Goal: Transaction & Acquisition: Obtain resource

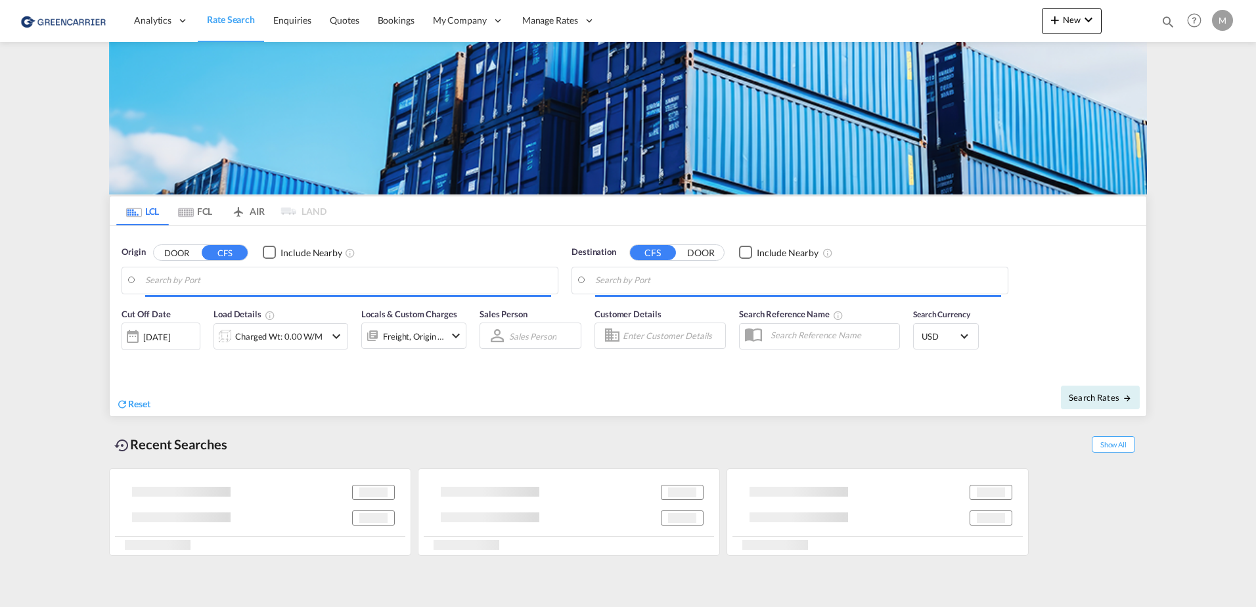
type input "[PERSON_NAME] ([PERSON_NAME]), [GEOGRAPHIC_DATA]"
type input "CZ-43201, Kadan"
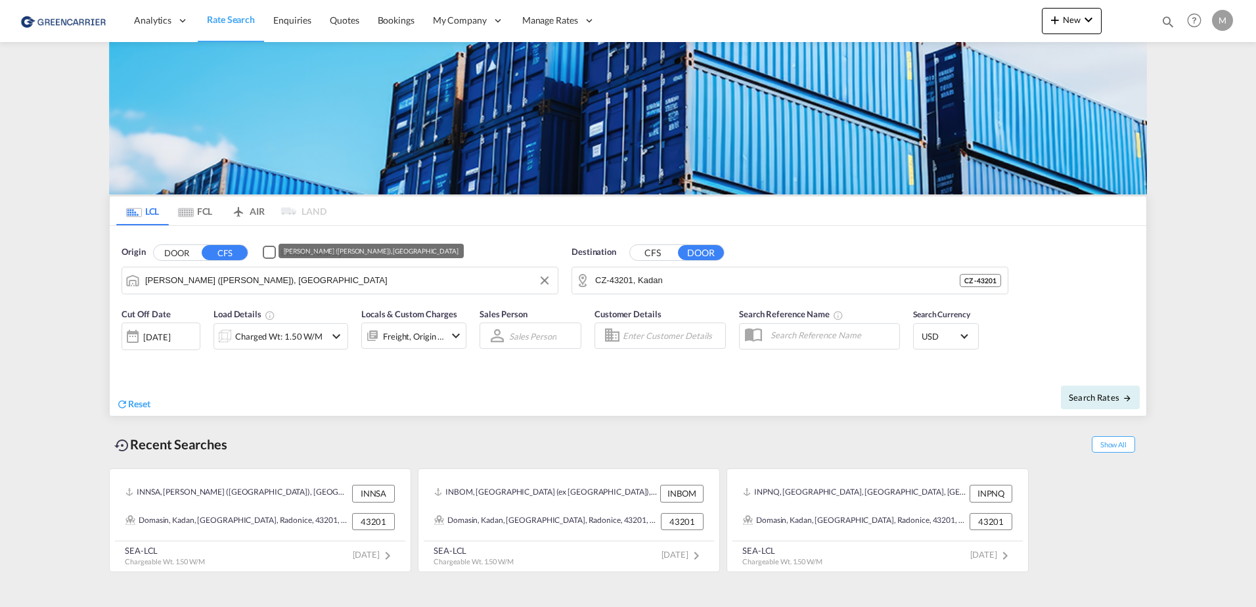
click at [322, 280] on input "[PERSON_NAME] ([PERSON_NAME]), [GEOGRAPHIC_DATA]" at bounding box center [348, 281] width 406 height 20
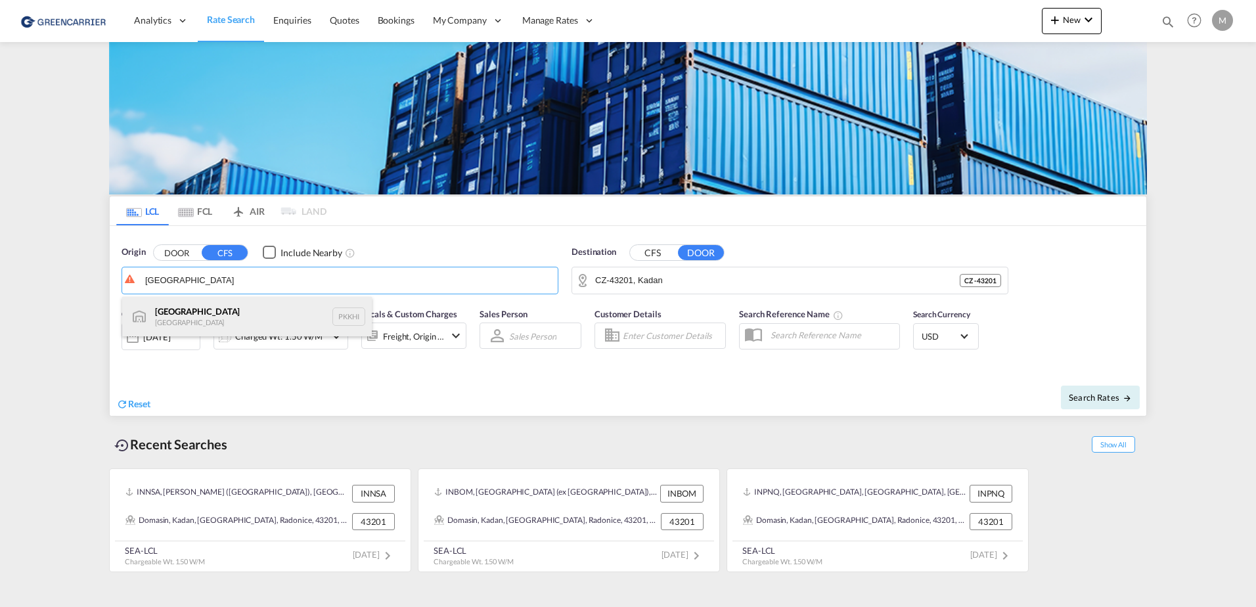
click at [184, 319] on div "[GEOGRAPHIC_DATA] [GEOGRAPHIC_DATA] PKKHI" at bounding box center [247, 316] width 250 height 39
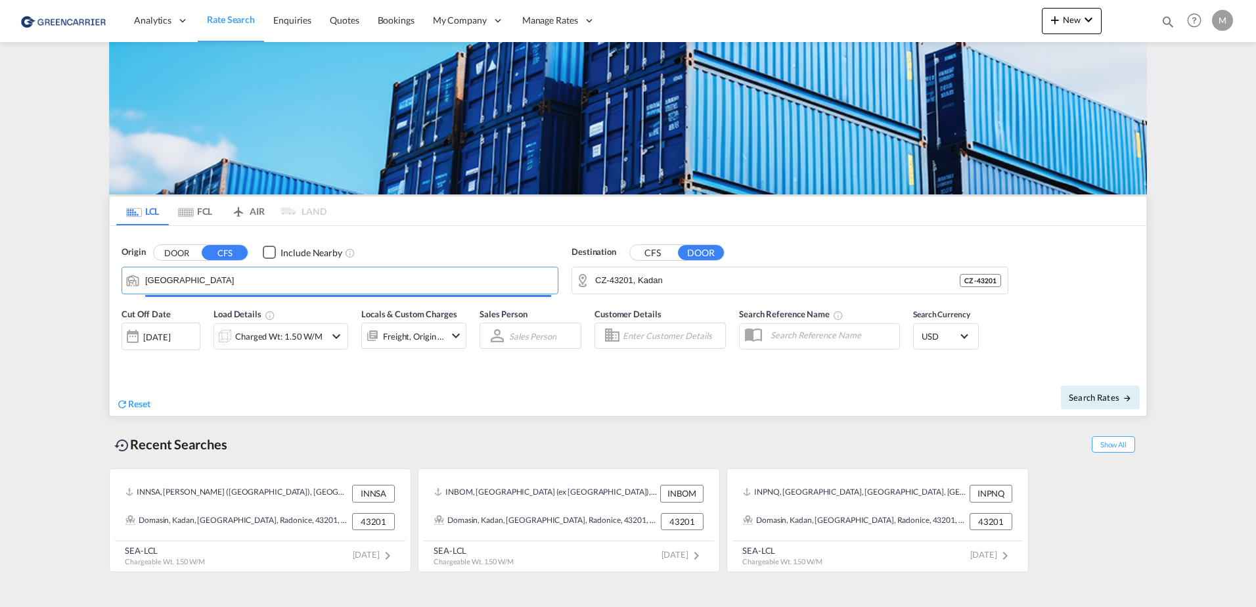
type input "[GEOGRAPHIC_DATA], PKKHI"
click at [688, 284] on input "CZ-43201, Kadan" at bounding box center [798, 281] width 406 height 20
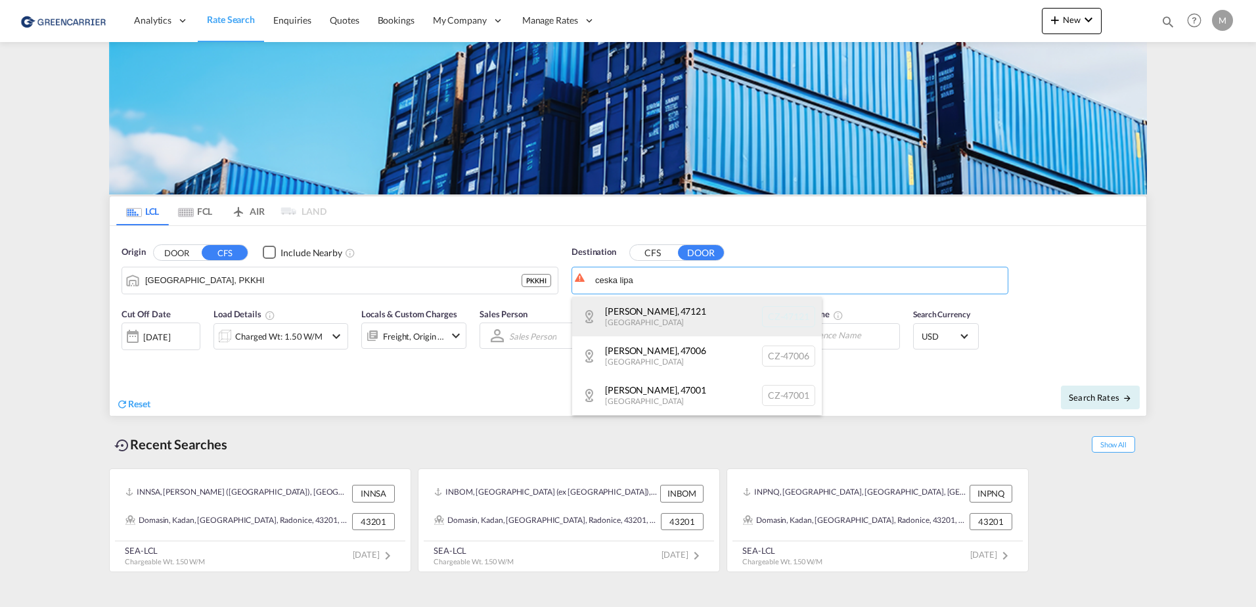
click at [660, 315] on div "[PERSON_NAME] , 47121 [GEOGRAPHIC_DATA] [GEOGRAPHIC_DATA]-47121" at bounding box center [697, 316] width 250 height 39
type input "CZ-47121, [PERSON_NAME]"
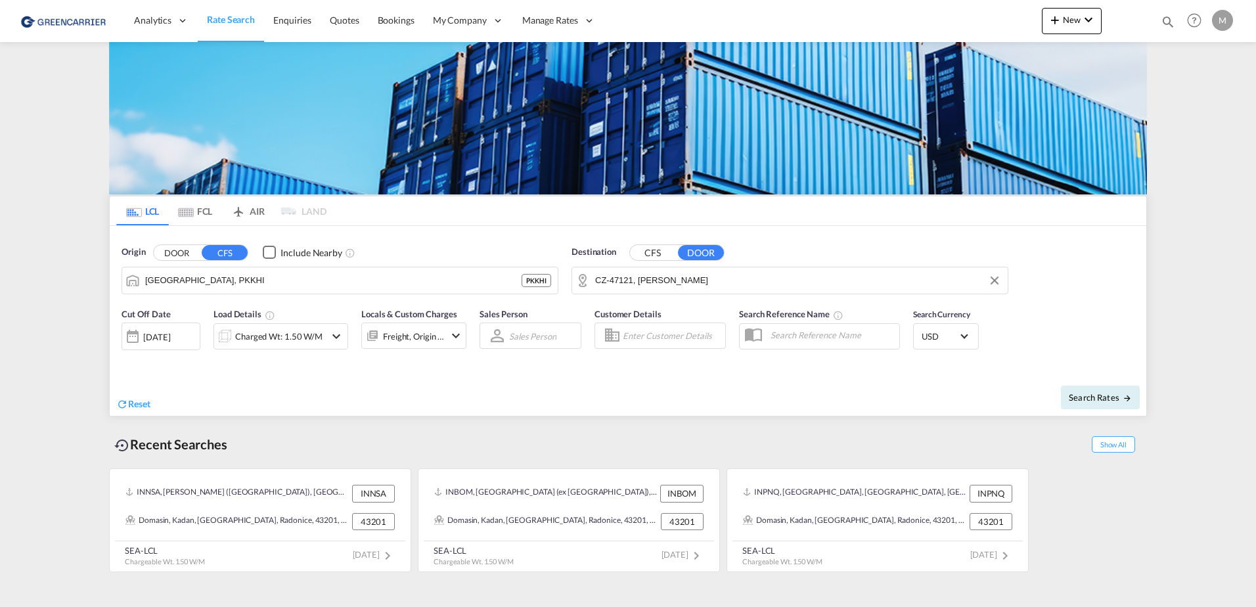
click at [159, 343] on div "[DATE]" at bounding box center [156, 337] width 27 height 12
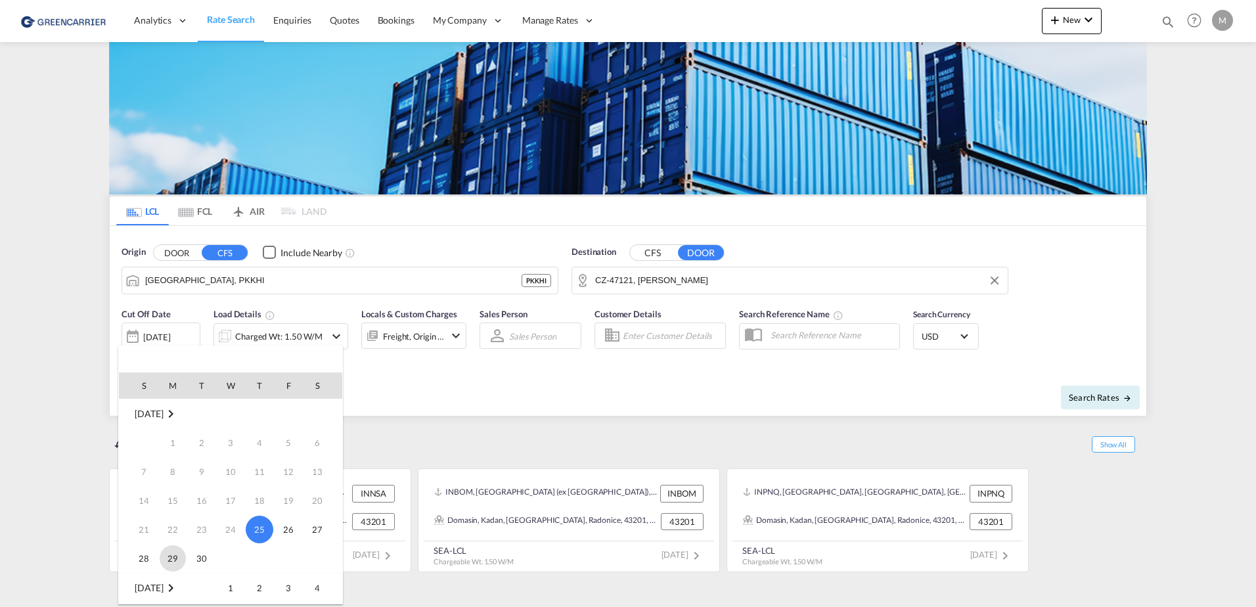
click at [181, 558] on span "29" at bounding box center [173, 558] width 26 height 26
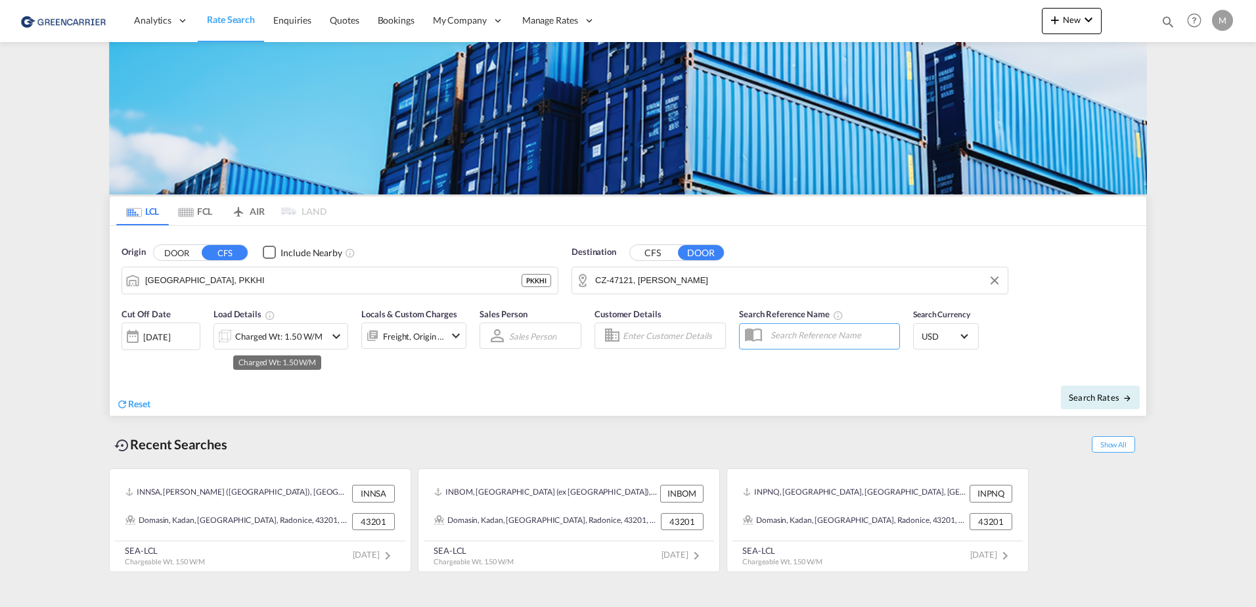
click at [269, 336] on div "Charged Wt: 1.50 W/M" at bounding box center [278, 336] width 87 height 18
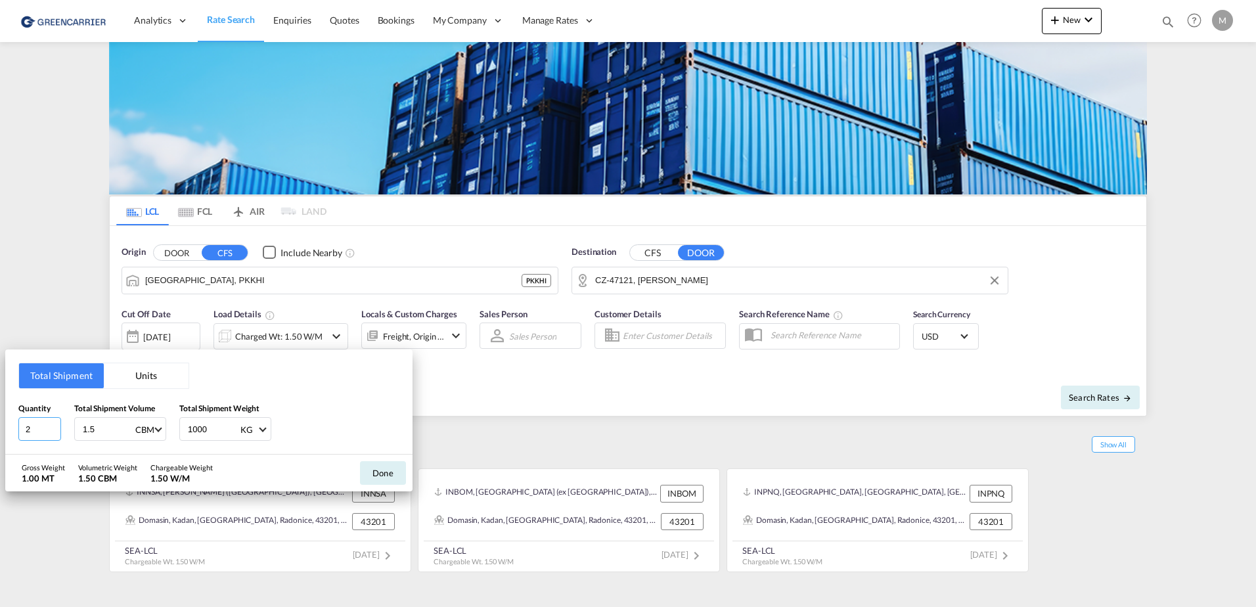
click at [43, 432] on input "2" at bounding box center [39, 429] width 43 height 24
type input "267"
drag, startPoint x: 98, startPoint y: 426, endPoint x: 57, endPoint y: 426, distance: 40.7
click at [57, 426] on div "Quantity 267 Total Shipment Volume 1.5 CBM CBM CFT Total Shipment Weight 1000 K…" at bounding box center [208, 421] width 381 height 39
type input "20"
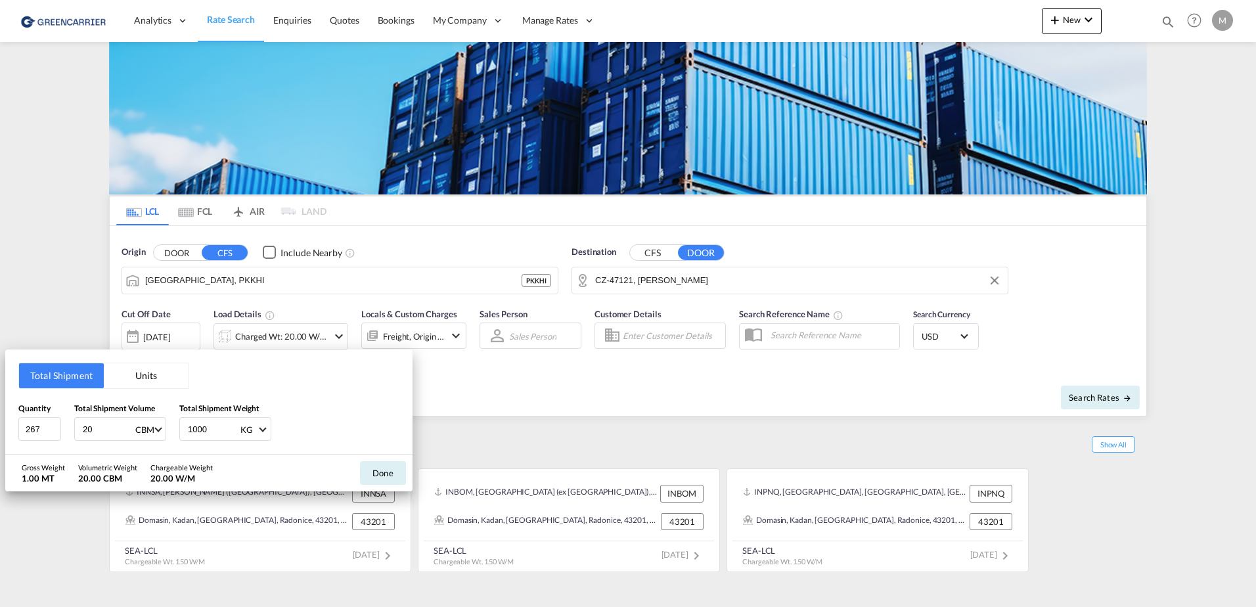
click at [200, 426] on input "1000" at bounding box center [213, 429] width 53 height 22
type input "6000"
click at [377, 477] on button "Done" at bounding box center [383, 473] width 46 height 24
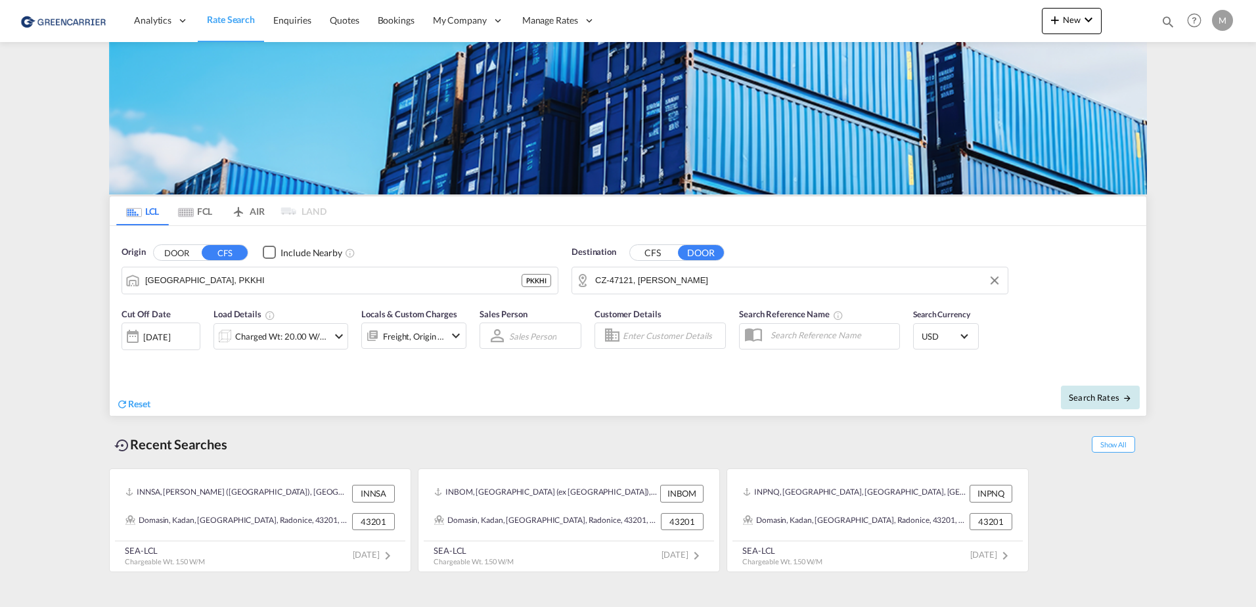
click at [1106, 393] on span "Search Rates" at bounding box center [1100, 397] width 63 height 11
type input "PKKHI to 47121 / [DATE]"
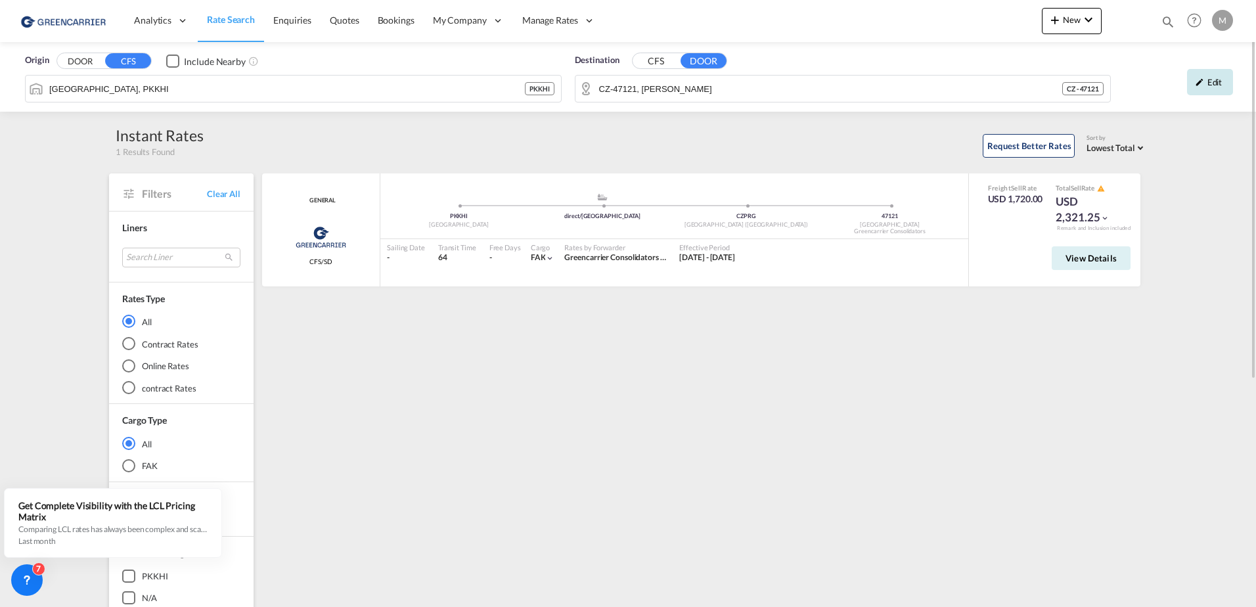
click at [1213, 75] on div "Edit" at bounding box center [1210, 82] width 46 height 26
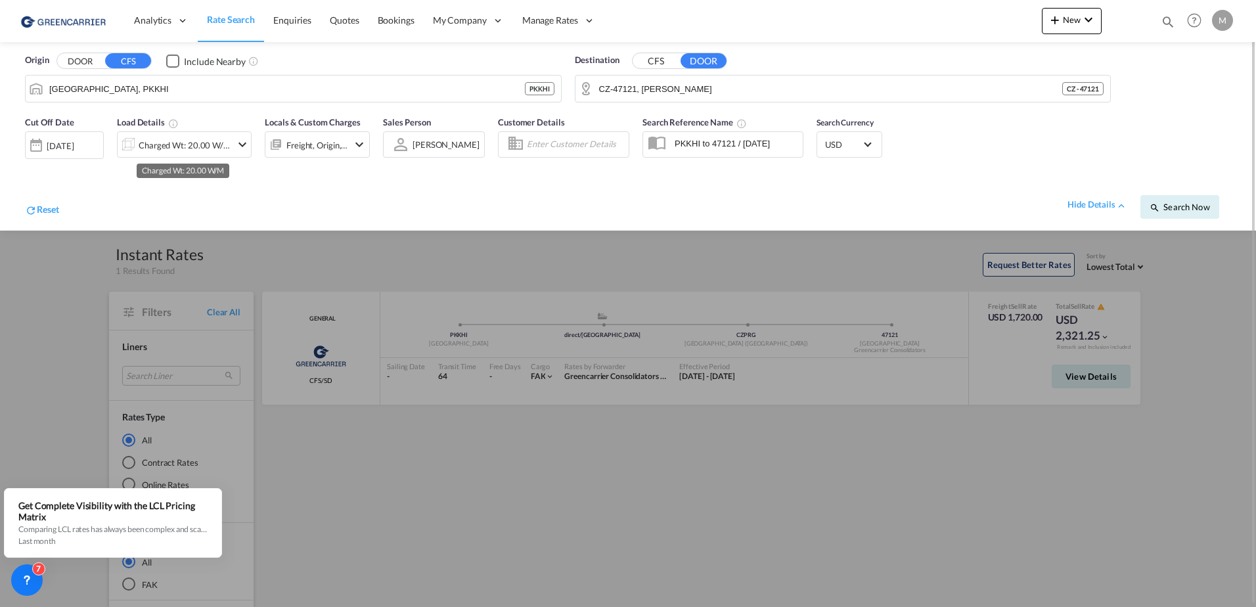
click at [214, 144] on div "Charged Wt: 20.00 W/M" at bounding box center [185, 145] width 93 height 18
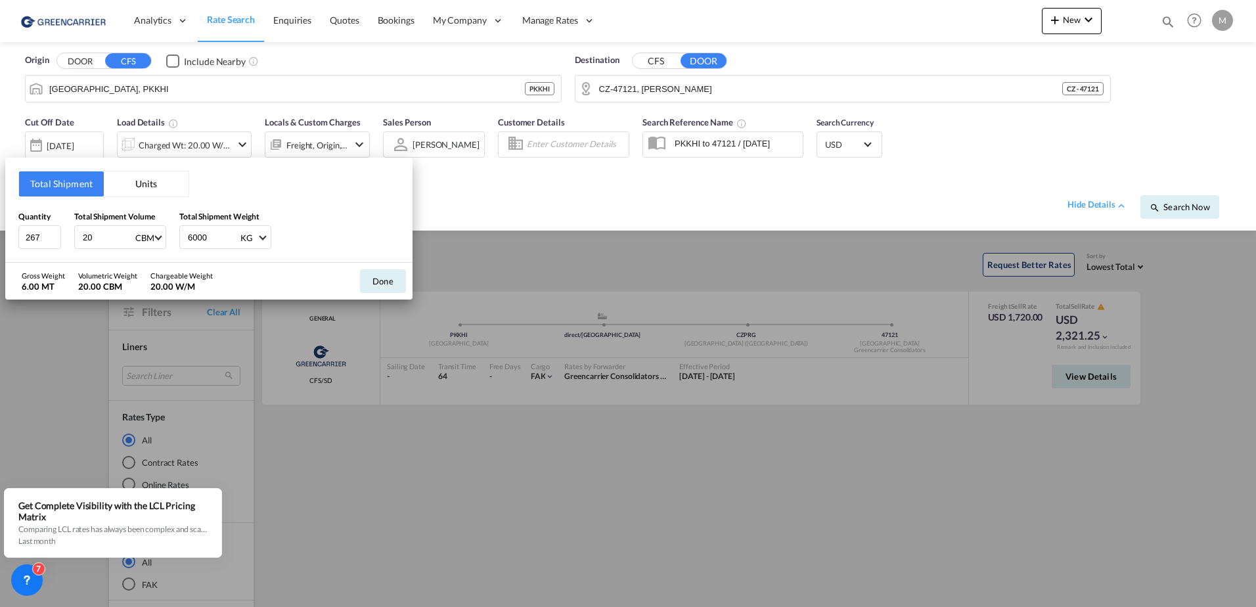
click at [191, 238] on input "6000" at bounding box center [213, 237] width 53 height 22
click at [191, 236] on input "6000" at bounding box center [213, 237] width 53 height 22
type input "5000"
click at [259, 272] on div "Gross Weight 5.00 MT Volumetric Weight 20.00 CBM Chargeable Weight 20.00 W/M Do…" at bounding box center [208, 281] width 407 height 37
click at [387, 280] on button "Done" at bounding box center [383, 281] width 46 height 24
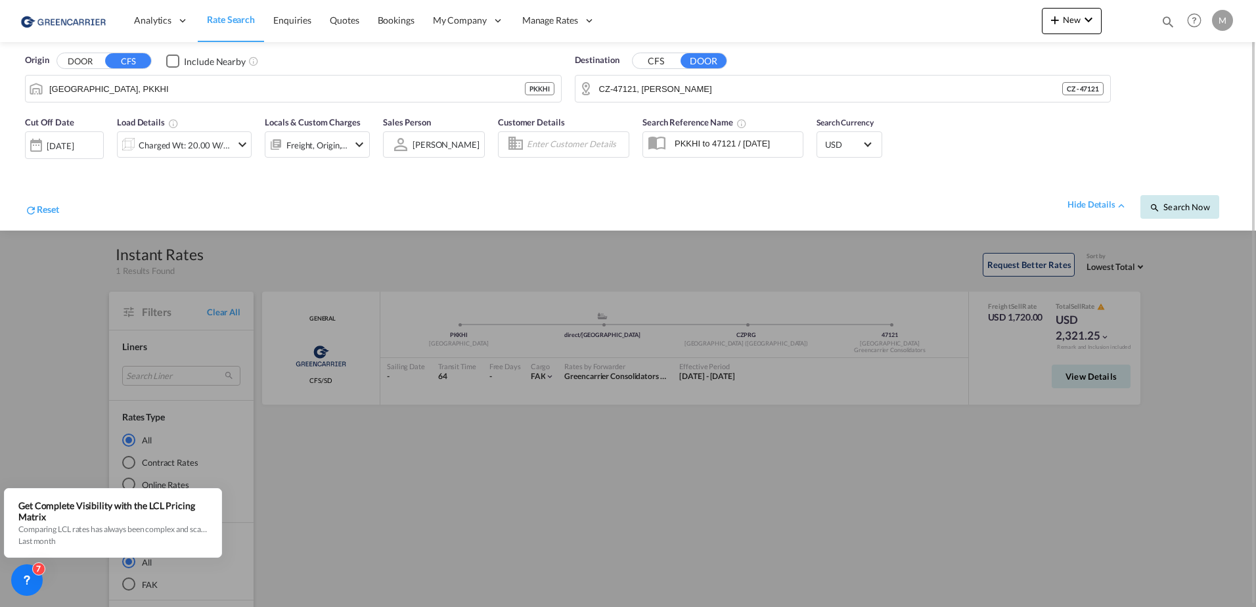
click at [1193, 209] on span "Search Now" at bounding box center [1180, 207] width 60 height 11
